Goal: Find specific page/section: Find specific page/section

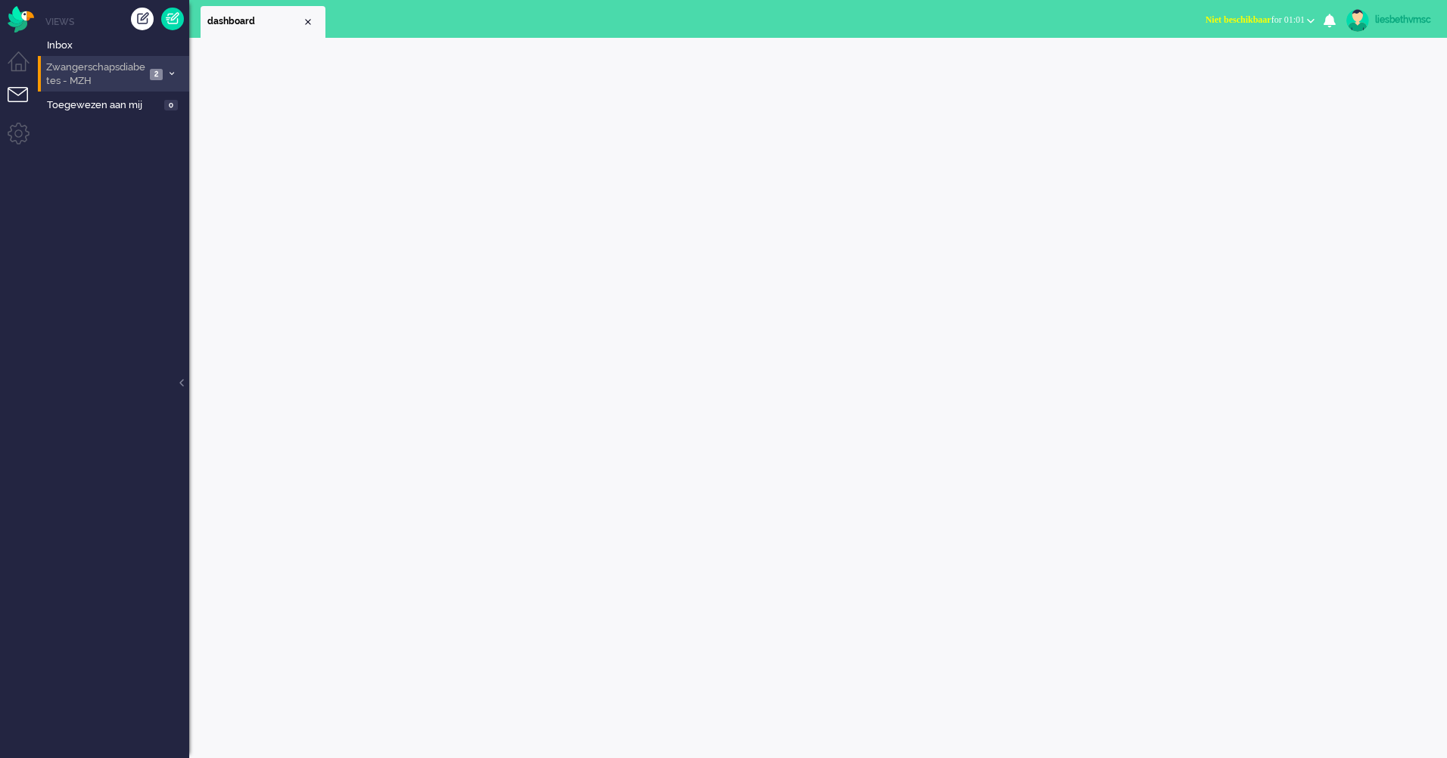
click at [82, 69] on span "Zwangerschapsdiabetes - MZH" at bounding box center [94, 75] width 101 height 28
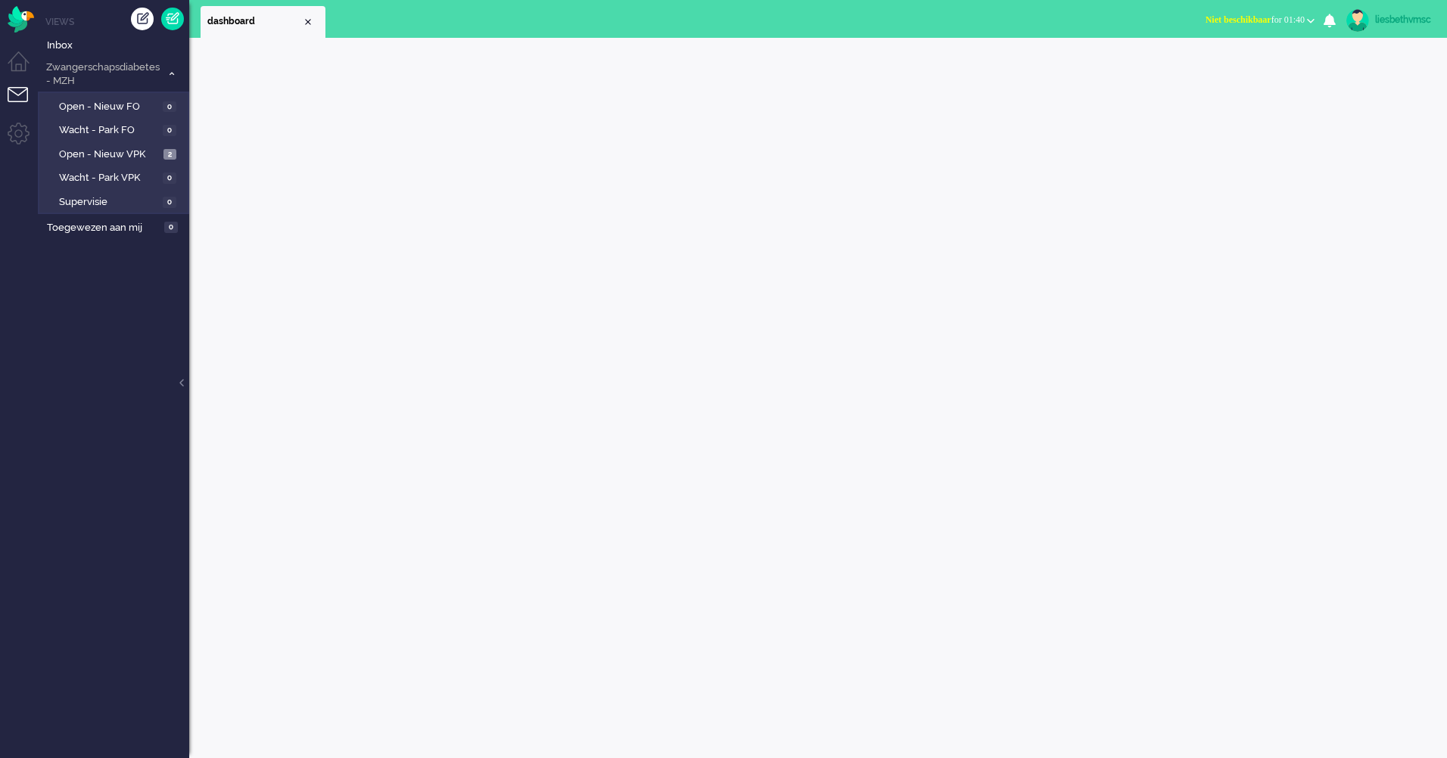
click at [481, 493] on div at bounding box center [818, 398] width 1258 height 721
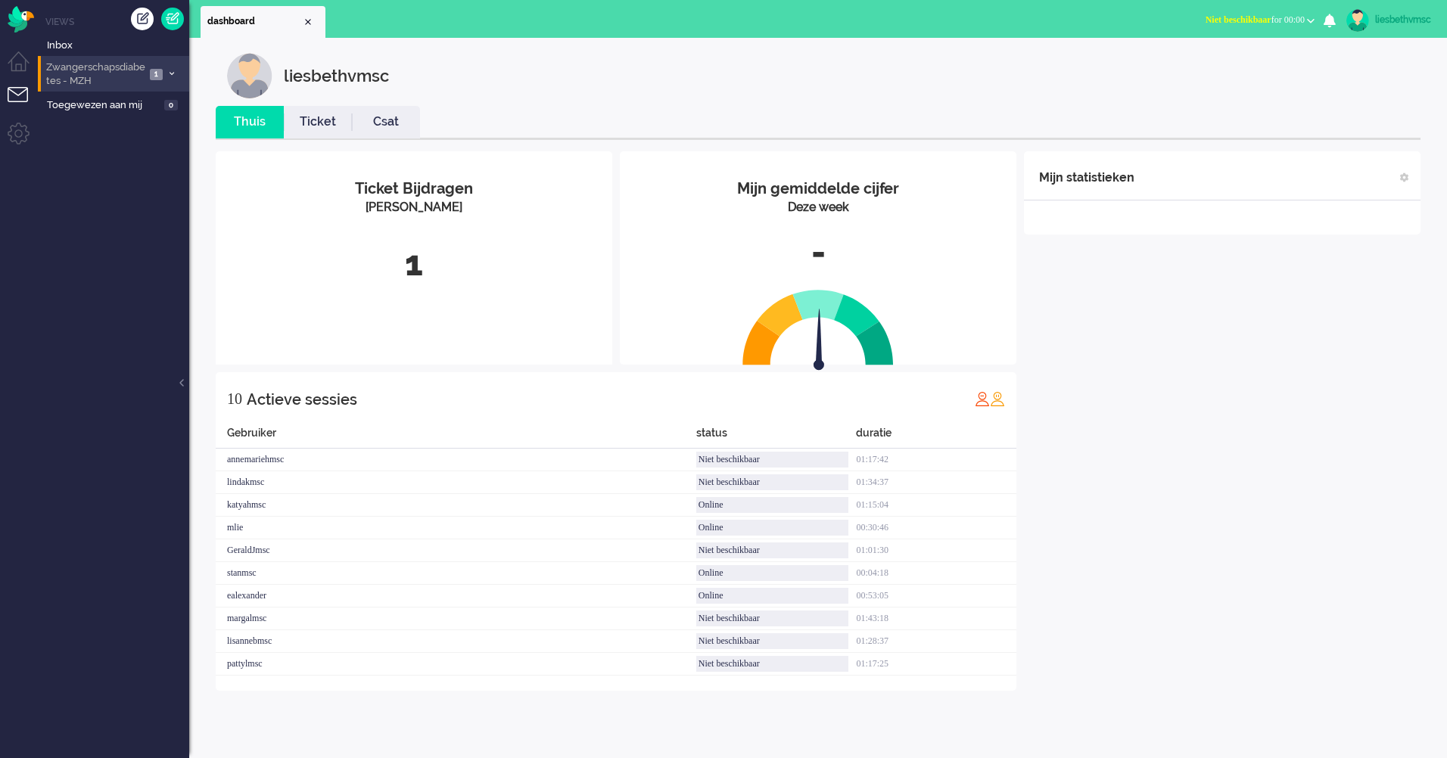
click at [110, 76] on span "Zwangerschapsdiabetes - MZH" at bounding box center [94, 75] width 101 height 28
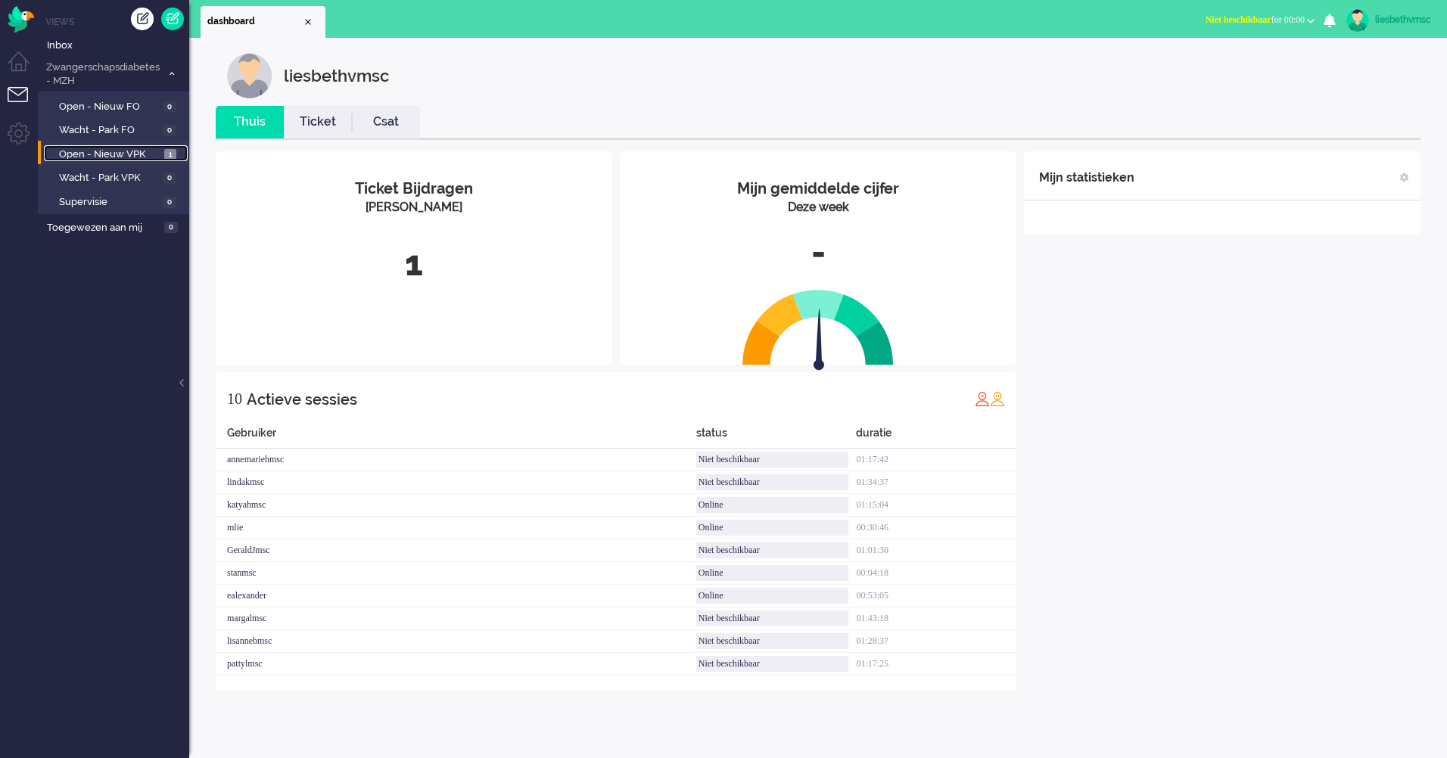
click at [107, 152] on span "Open - Nieuw VPK" at bounding box center [109, 155] width 101 height 14
